Goal: Task Accomplishment & Management: Use online tool/utility

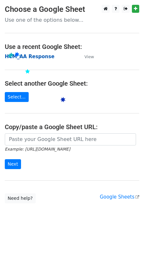
click at [18, 54] on strong "HCM_AA Response" at bounding box center [30, 57] width 50 height 6
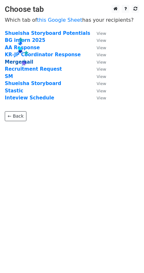
click at [21, 62] on strong "Mergemail" at bounding box center [19, 62] width 28 height 6
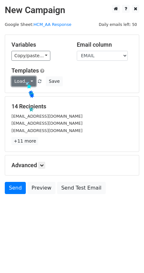
click at [25, 80] on link "Load..." at bounding box center [23, 81] width 25 height 10
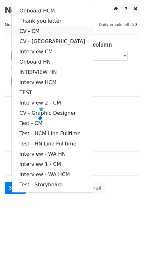
click at [39, 30] on link "CV - CM" at bounding box center [52, 31] width 81 height 10
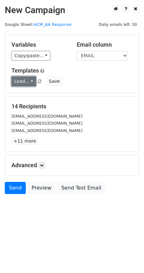
click at [18, 79] on link "Load..." at bounding box center [23, 81] width 25 height 10
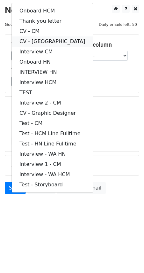
click at [39, 37] on link "CV - WA" at bounding box center [52, 41] width 81 height 10
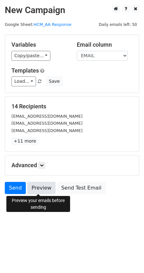
click at [43, 187] on link "Preview" at bounding box center [41, 188] width 28 height 12
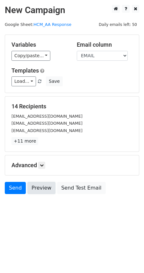
click at [43, 187] on link "Preview" at bounding box center [41, 188] width 28 height 12
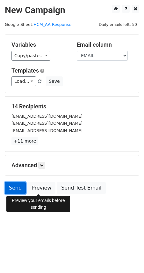
click at [11, 183] on link "Send" at bounding box center [15, 188] width 21 height 12
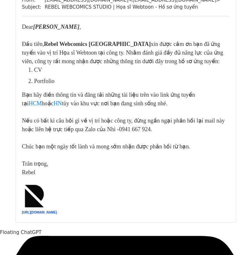
scroll to position [3510, 0]
